Goal: Task Accomplishment & Management: Manage account settings

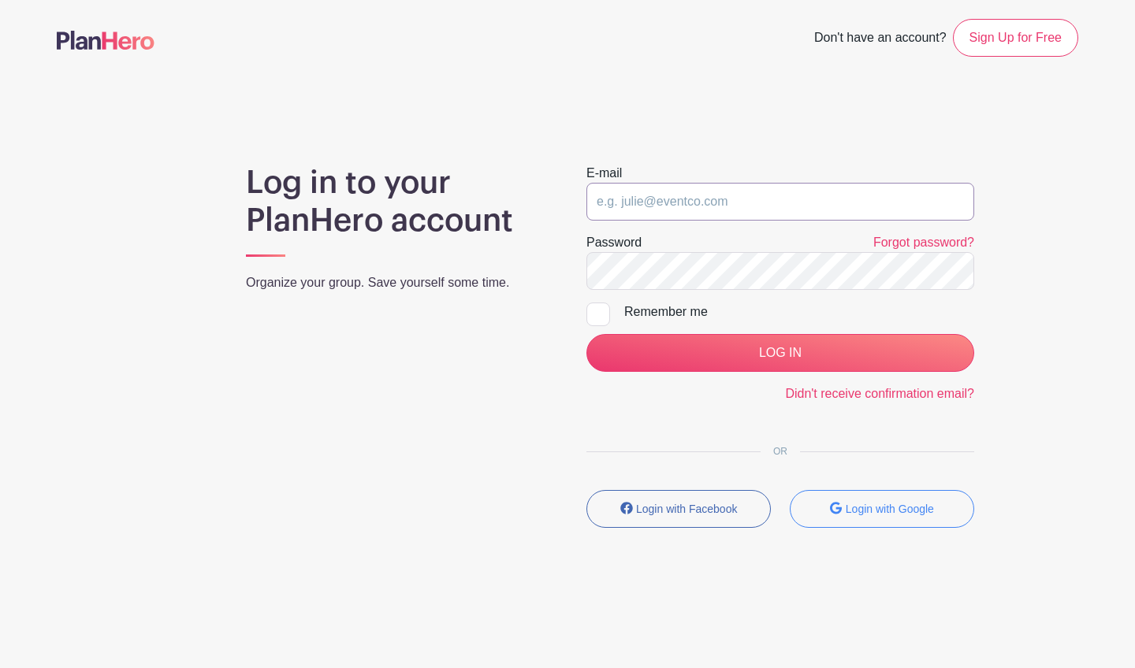
type input "[EMAIL_ADDRESS][DOMAIN_NAME]"
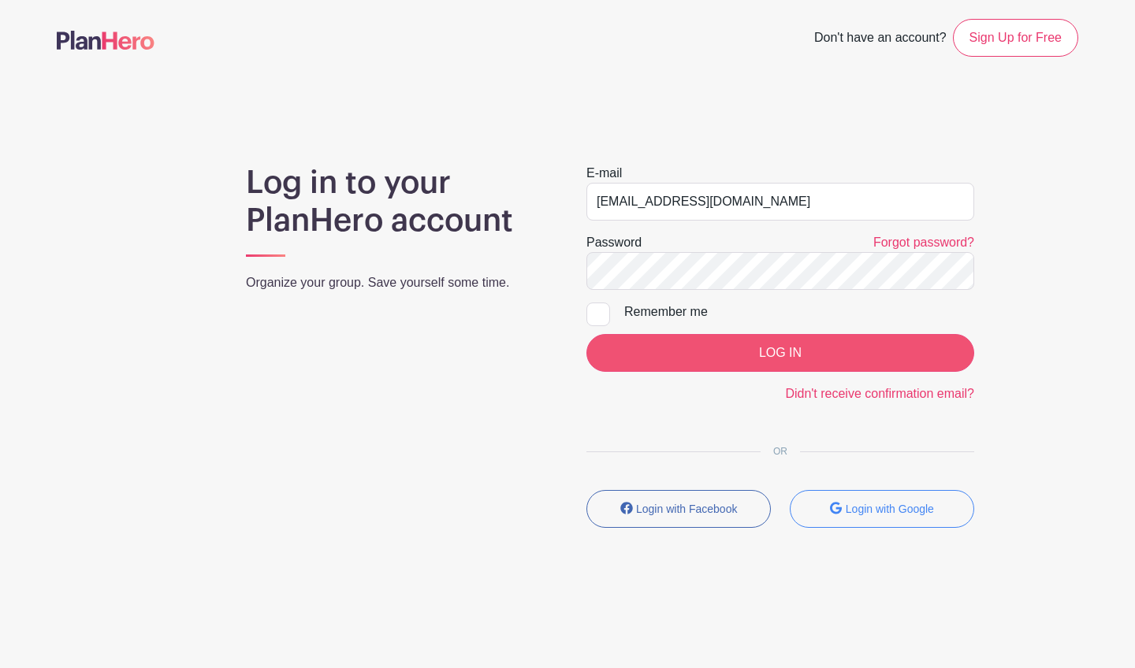
click at [765, 346] on input "LOG IN" at bounding box center [780, 353] width 388 height 38
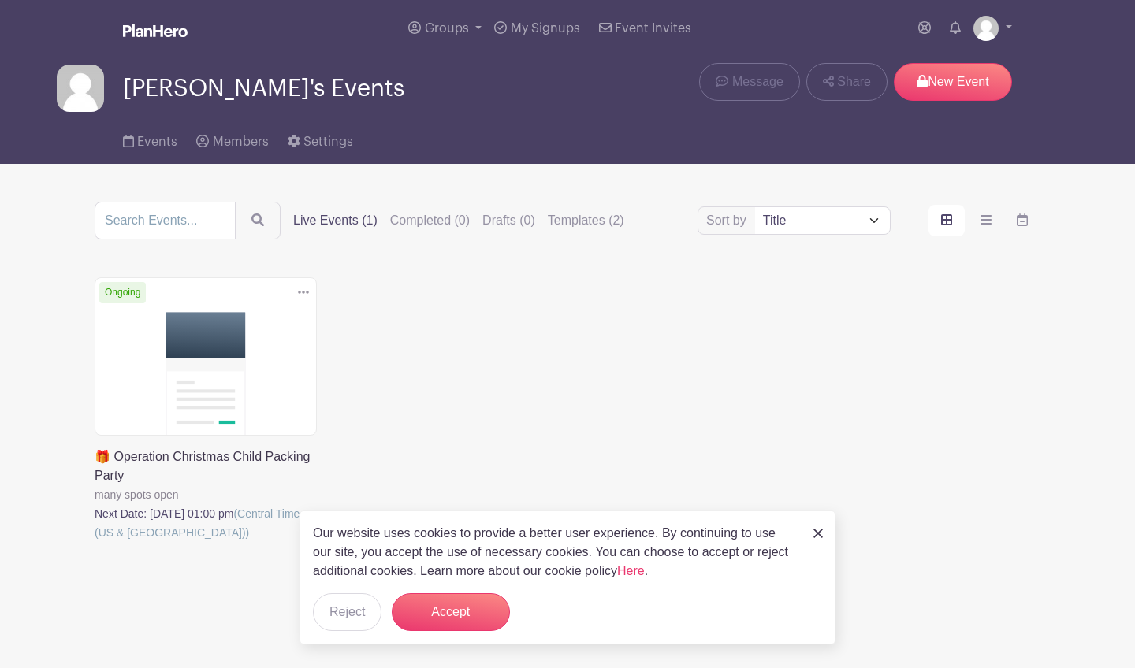
click at [95, 542] on link at bounding box center [95, 542] width 0 height 0
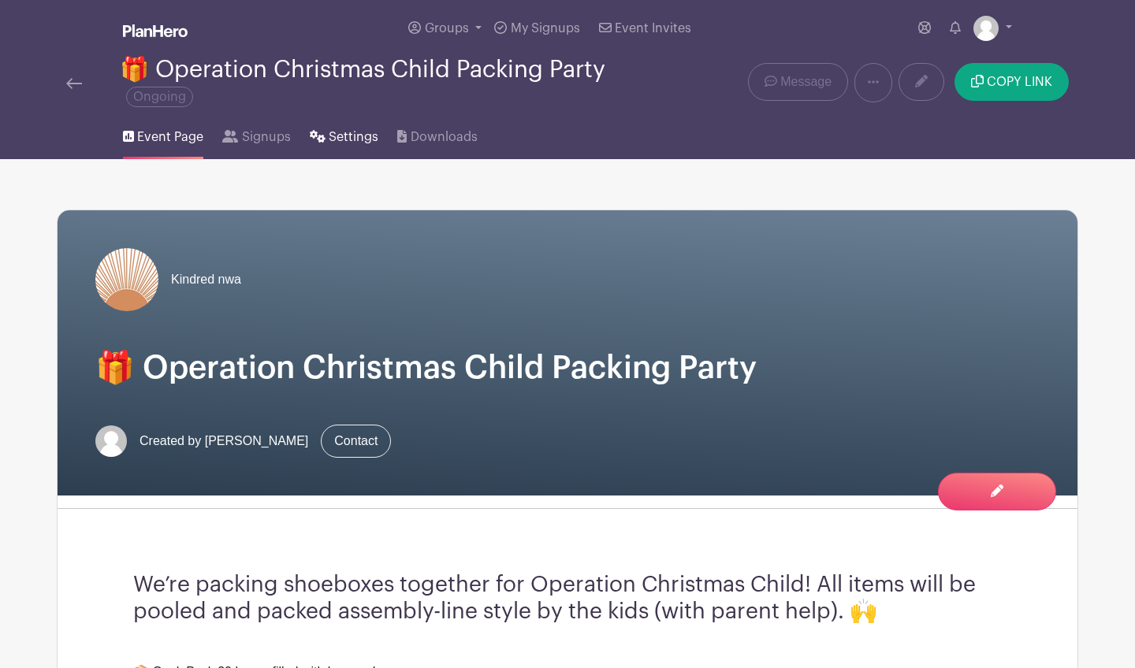
click at [330, 142] on span "Settings" at bounding box center [354, 137] width 50 height 19
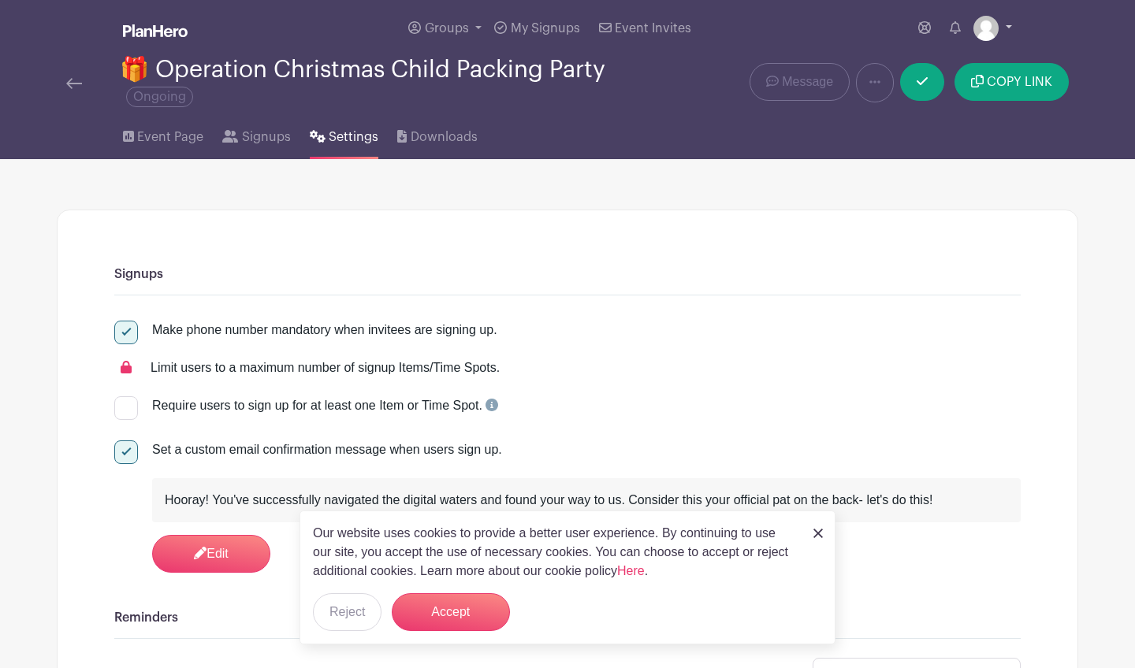
click at [1000, 27] on link at bounding box center [992, 28] width 39 height 25
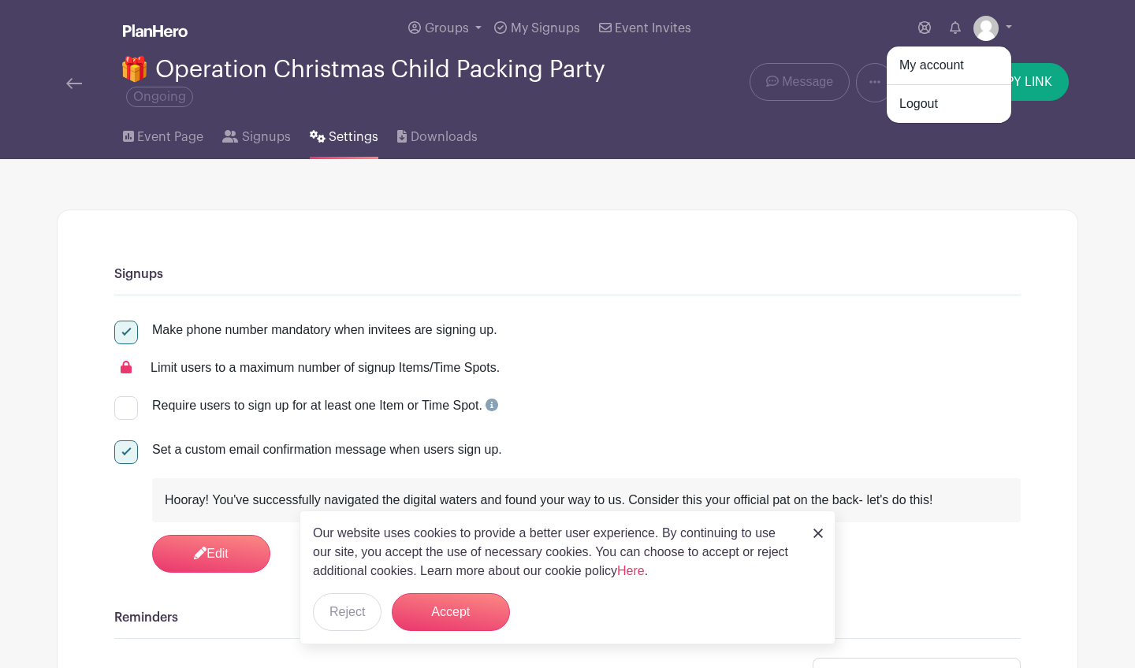
click at [946, 63] on link "My account" at bounding box center [949, 65] width 125 height 25
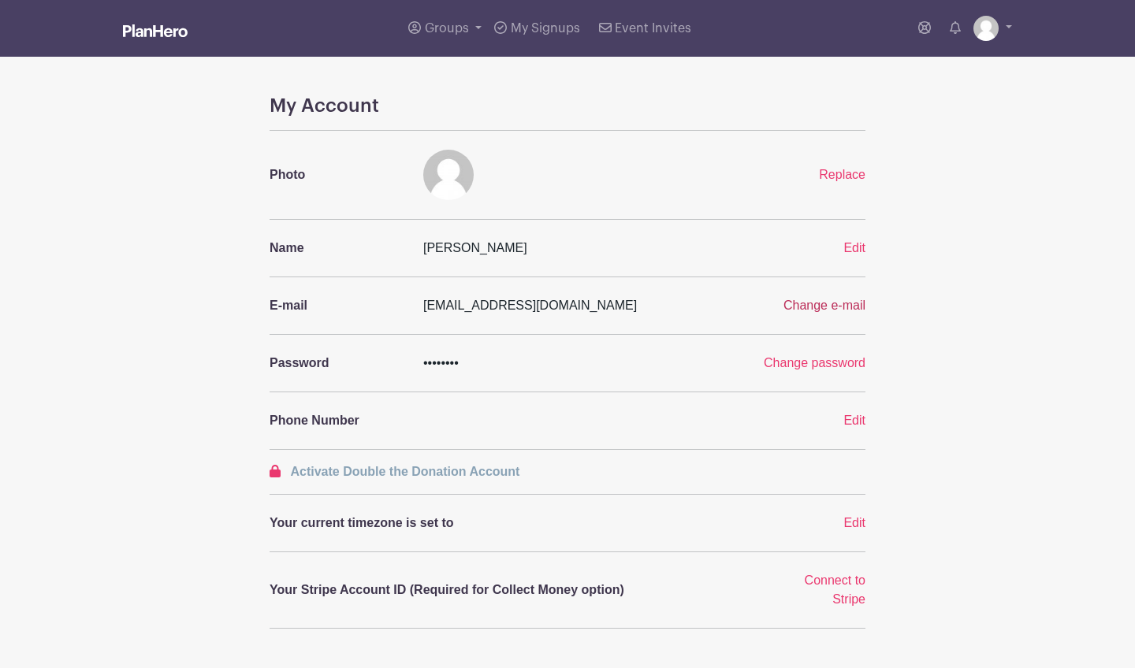
click at [824, 309] on span "Change e-mail" at bounding box center [824, 305] width 82 height 13
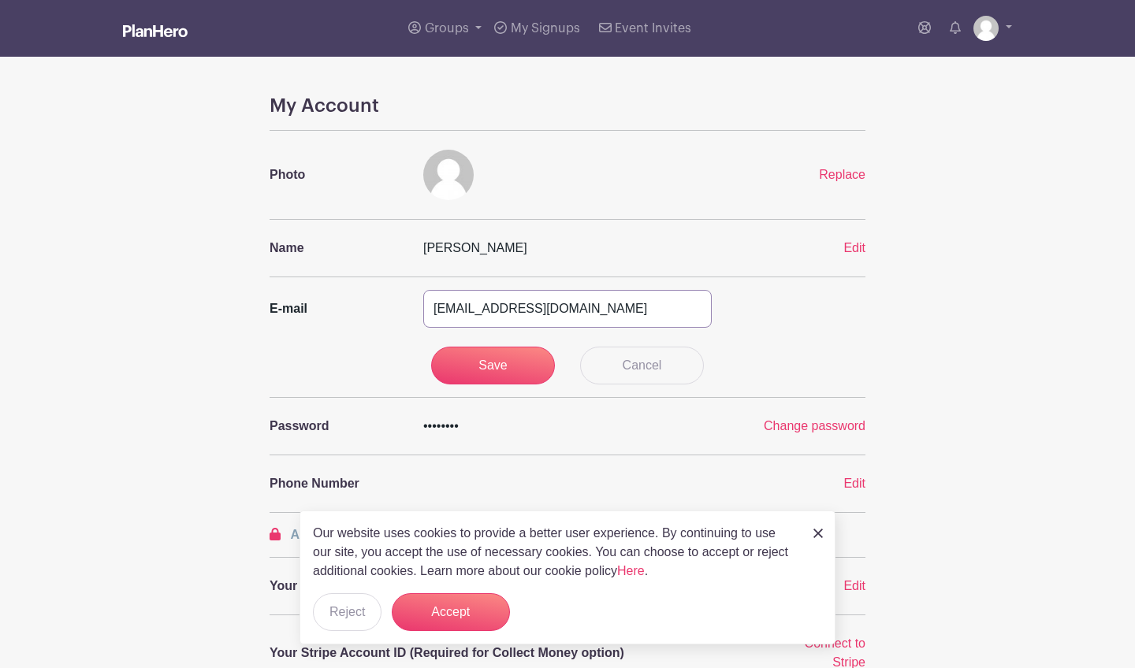
click at [491, 308] on input "natalierene@gmail.com" at bounding box center [567, 309] width 288 height 38
type input "nataliereneg@gmail.com"
click at [477, 369] on input "Save" at bounding box center [493, 366] width 125 height 38
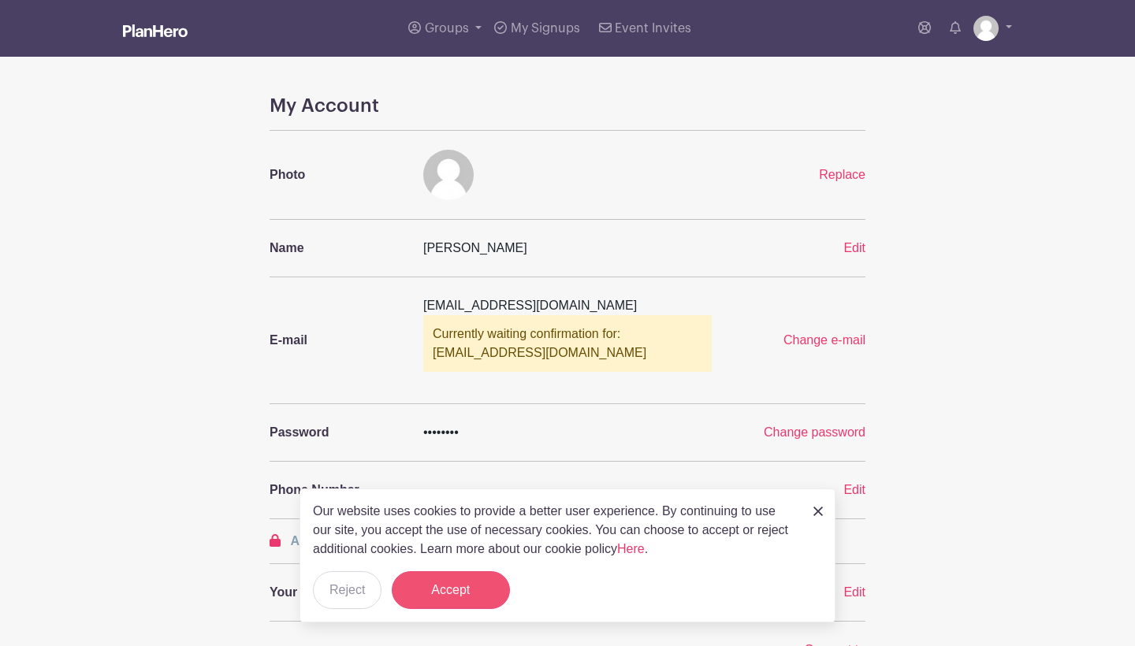
click at [471, 590] on button "Accept" at bounding box center [451, 590] width 118 height 38
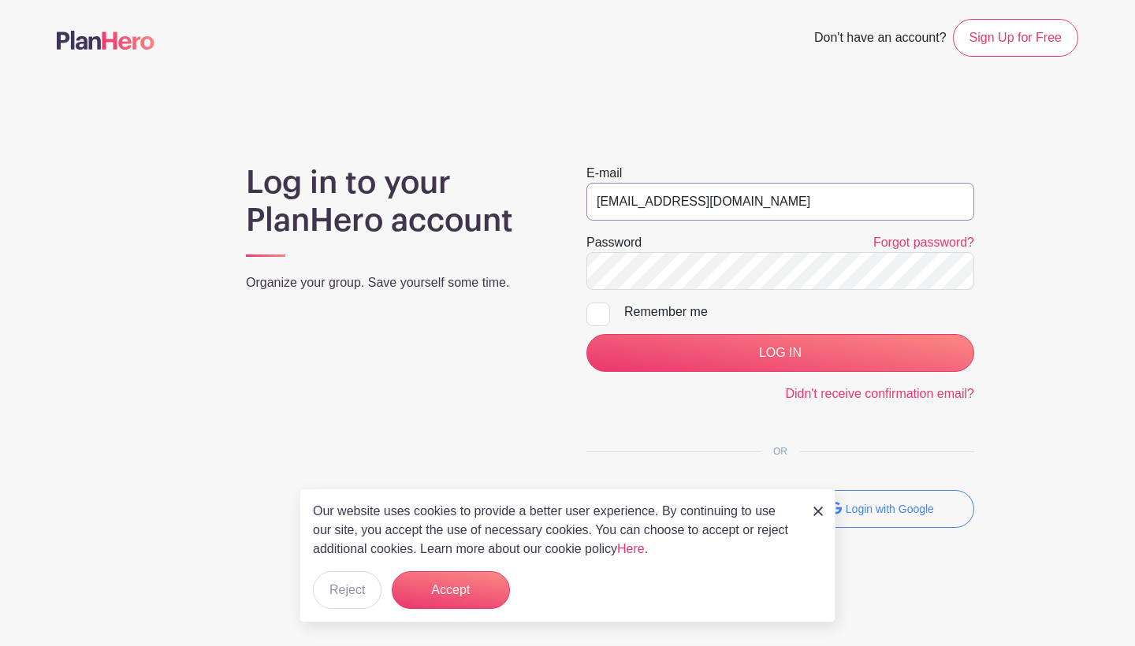
click at [660, 206] on input "natalierene@gmail.com" at bounding box center [780, 202] width 388 height 38
type input "nataliereneg@gmail.com"
click at [780, 353] on input "LOG IN" at bounding box center [780, 353] width 388 height 38
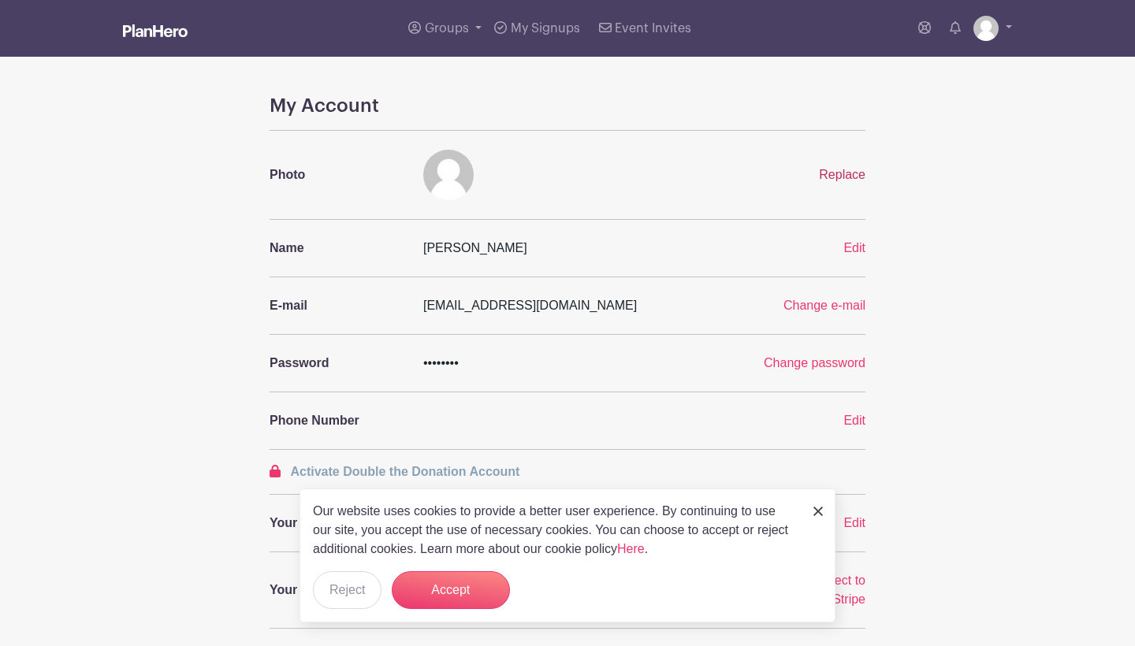
click at [839, 178] on span "Replace" at bounding box center [842, 174] width 46 height 13
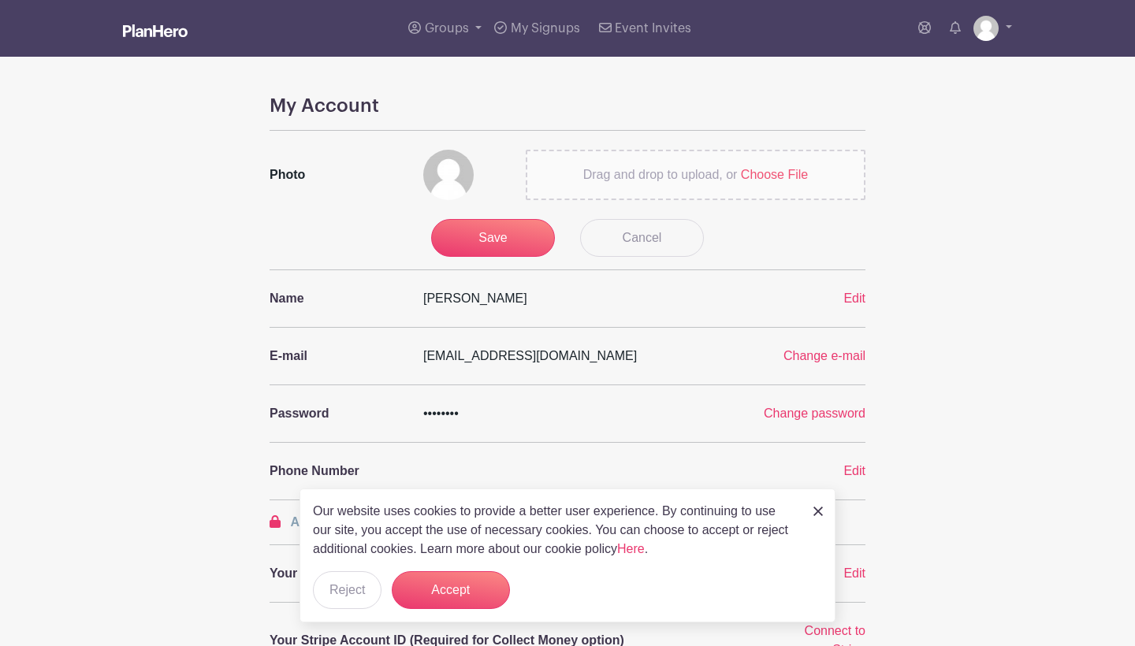
click at [466, 177] on img at bounding box center [448, 175] width 50 height 50
click at [795, 180] on span "Choose File" at bounding box center [774, 174] width 67 height 13
click at [0, 0] on input "Drag and drop to upload, or Choose File" at bounding box center [0, 0] width 0 height 0
click at [634, 173] on span "Drag and drop to upload, or" at bounding box center [660, 174] width 154 height 13
click at [0, 0] on input "Drag and drop to upload, or Choose File" at bounding box center [0, 0] width 0 height 0
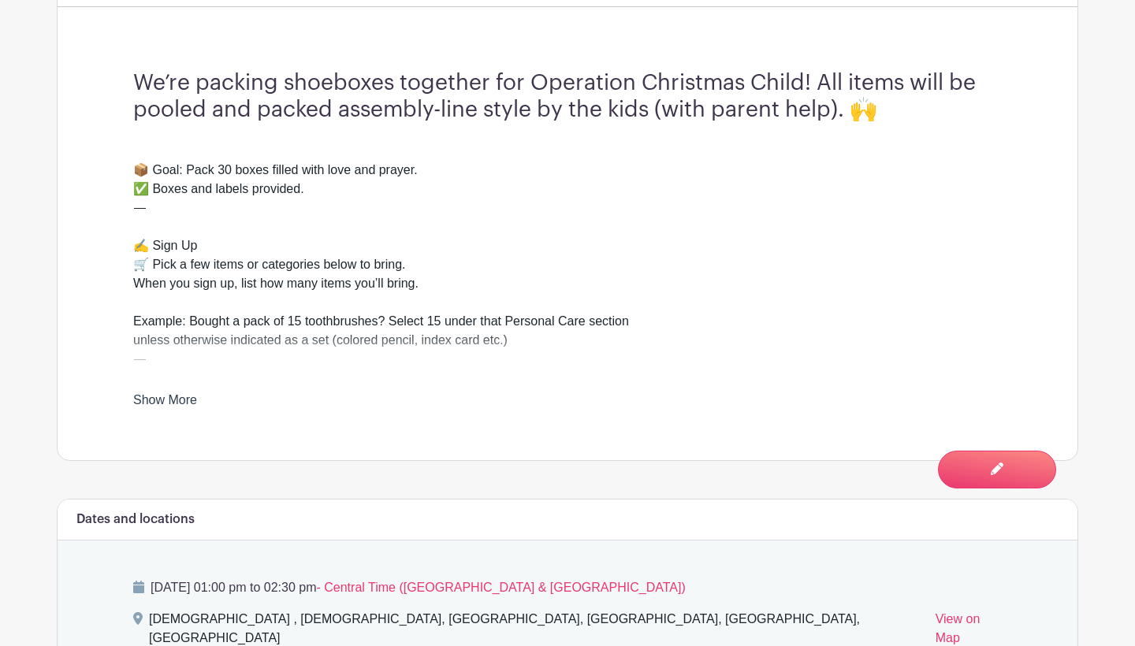
scroll to position [569, 0]
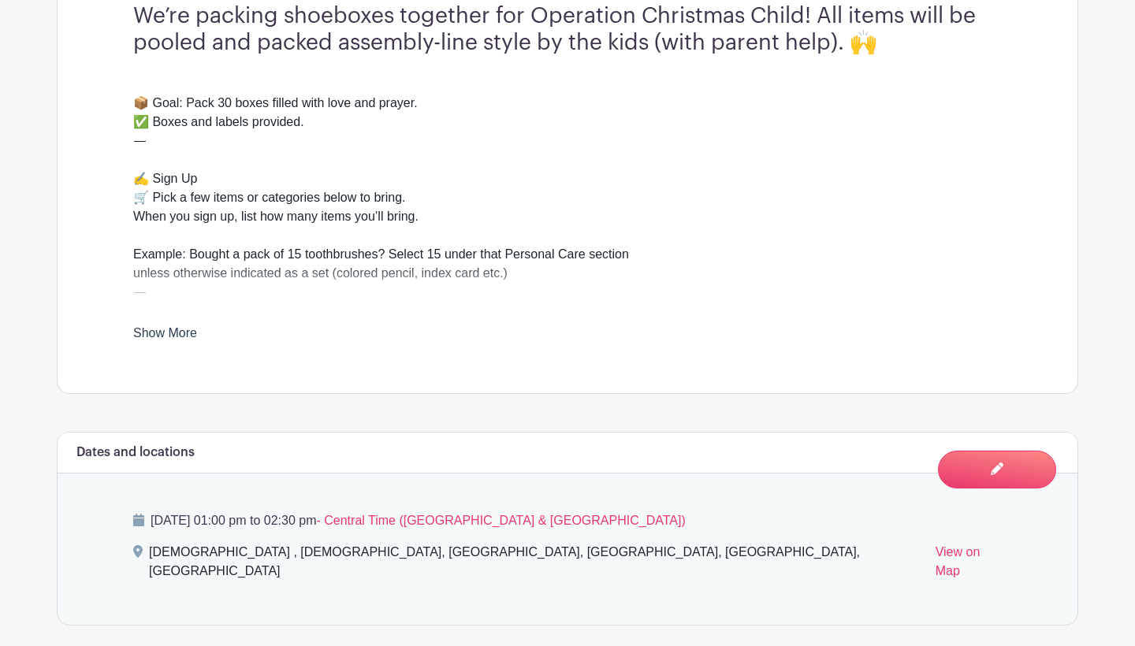
click at [158, 337] on link "Show More" at bounding box center [165, 336] width 64 height 20
